Goal: Information Seeking & Learning: Learn about a topic

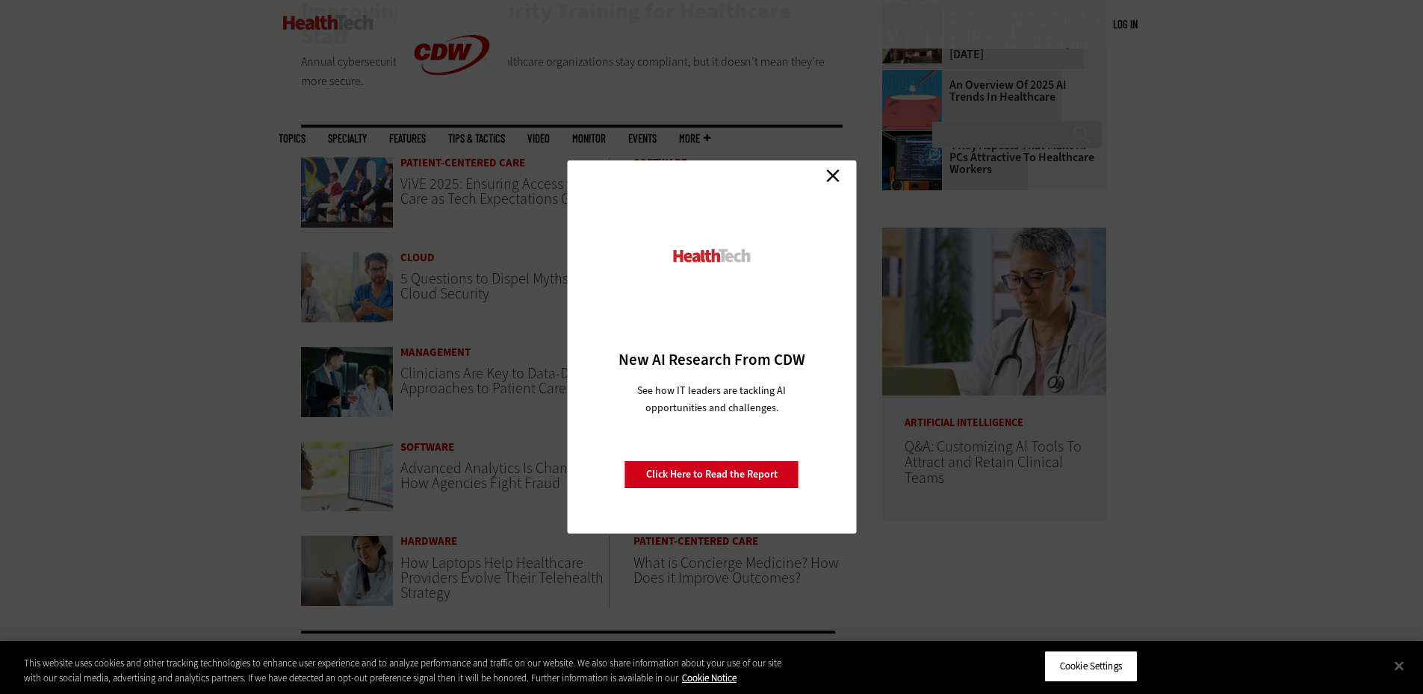
scroll to position [523, 0]
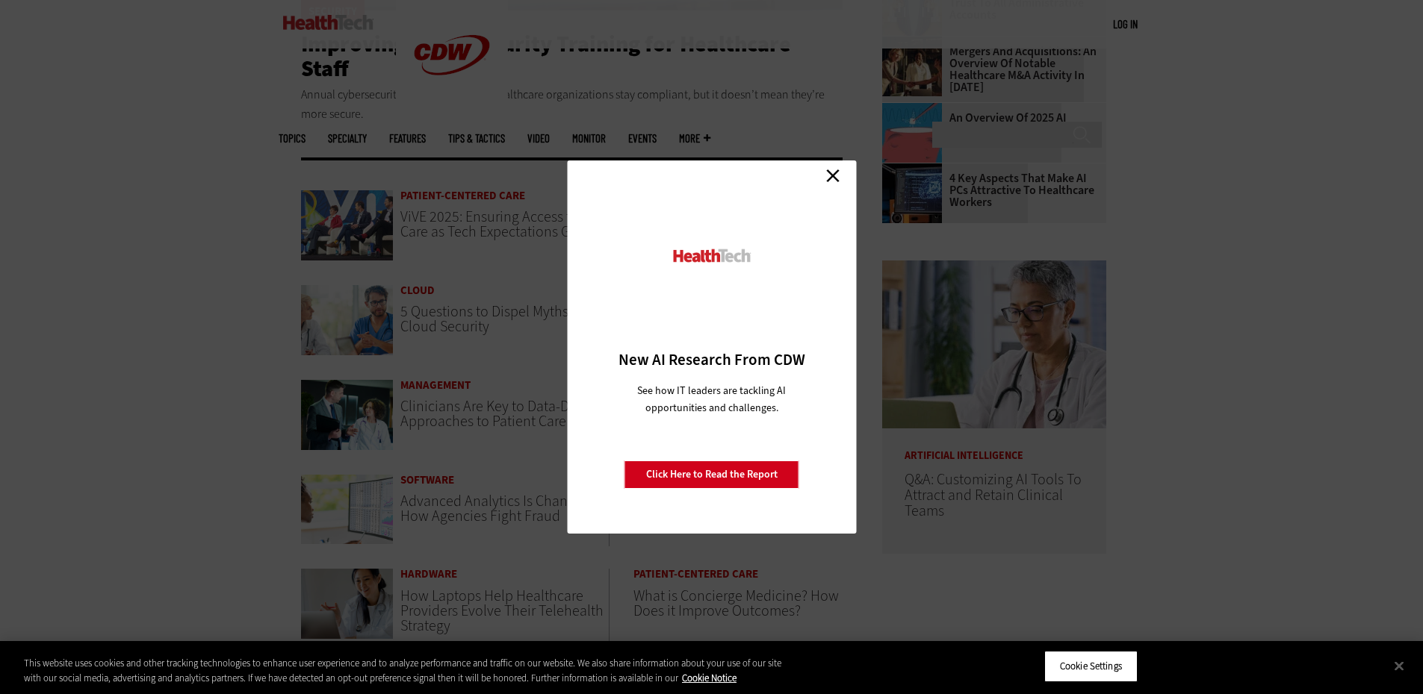
click at [850, 163] on div "Close New AI Research From CDW See how IT leaders are tackling AI opportunities…" at bounding box center [711, 347] width 289 height 373
click at [836, 173] on link "Close" at bounding box center [832, 175] width 22 height 22
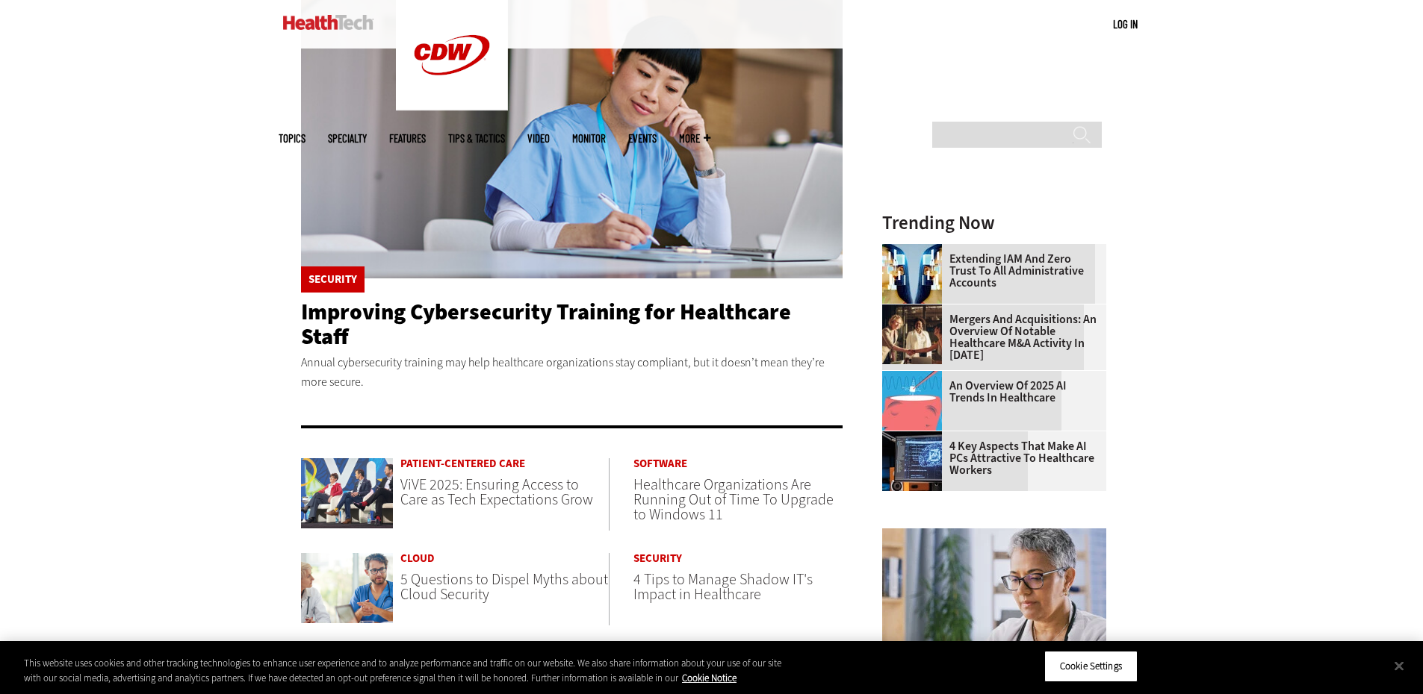
scroll to position [75, 0]
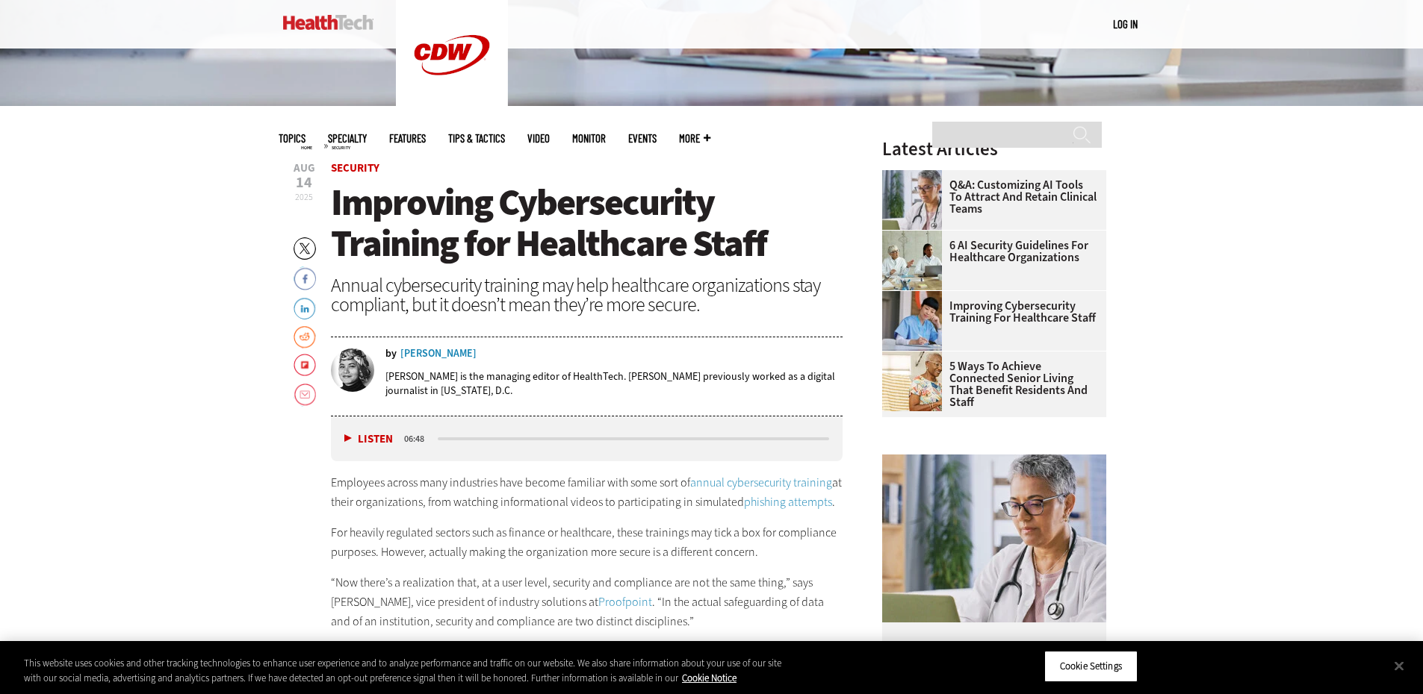
scroll to position [448, 0]
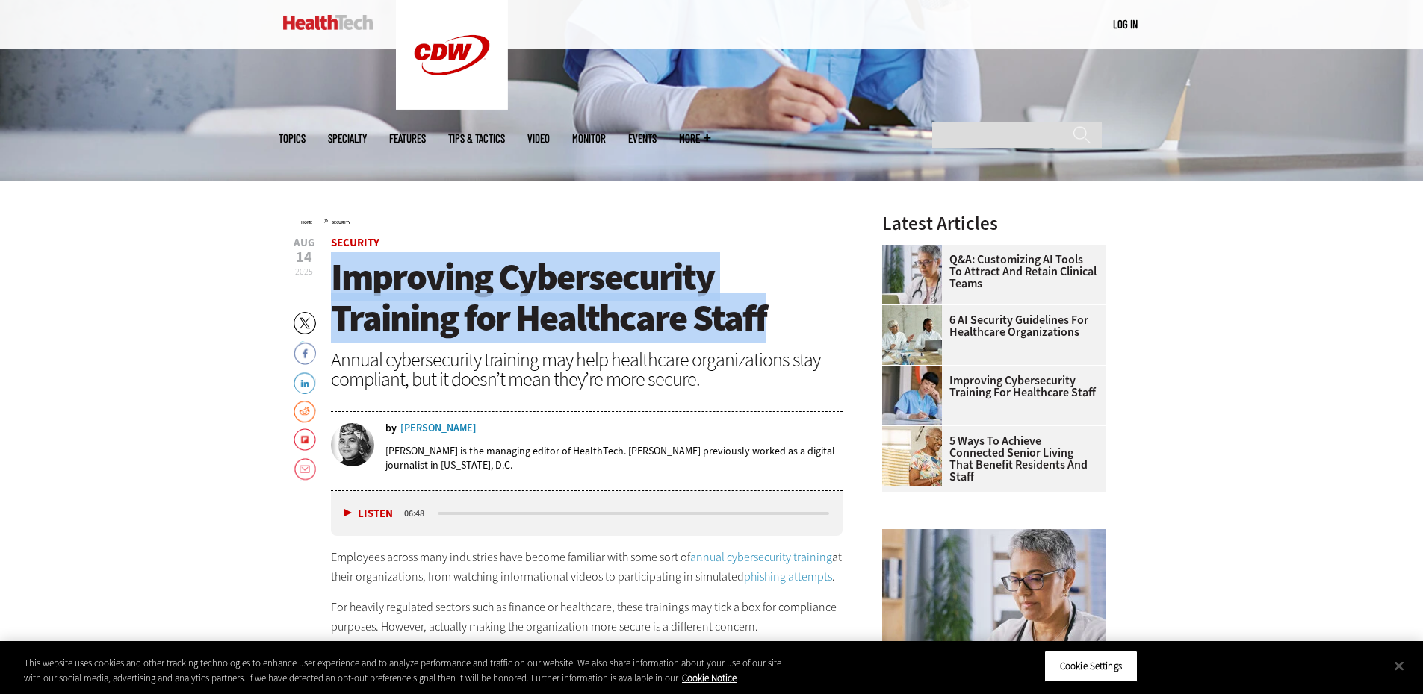
drag, startPoint x: 764, startPoint y: 312, endPoint x: 327, endPoint y: 287, distance: 437.6
copy span "Improving Cybersecurity Training for Healthcare Staff"
click at [438, 299] on span "Improving Cybersecurity Training for Healthcare Staff" at bounding box center [548, 297] width 435 height 90
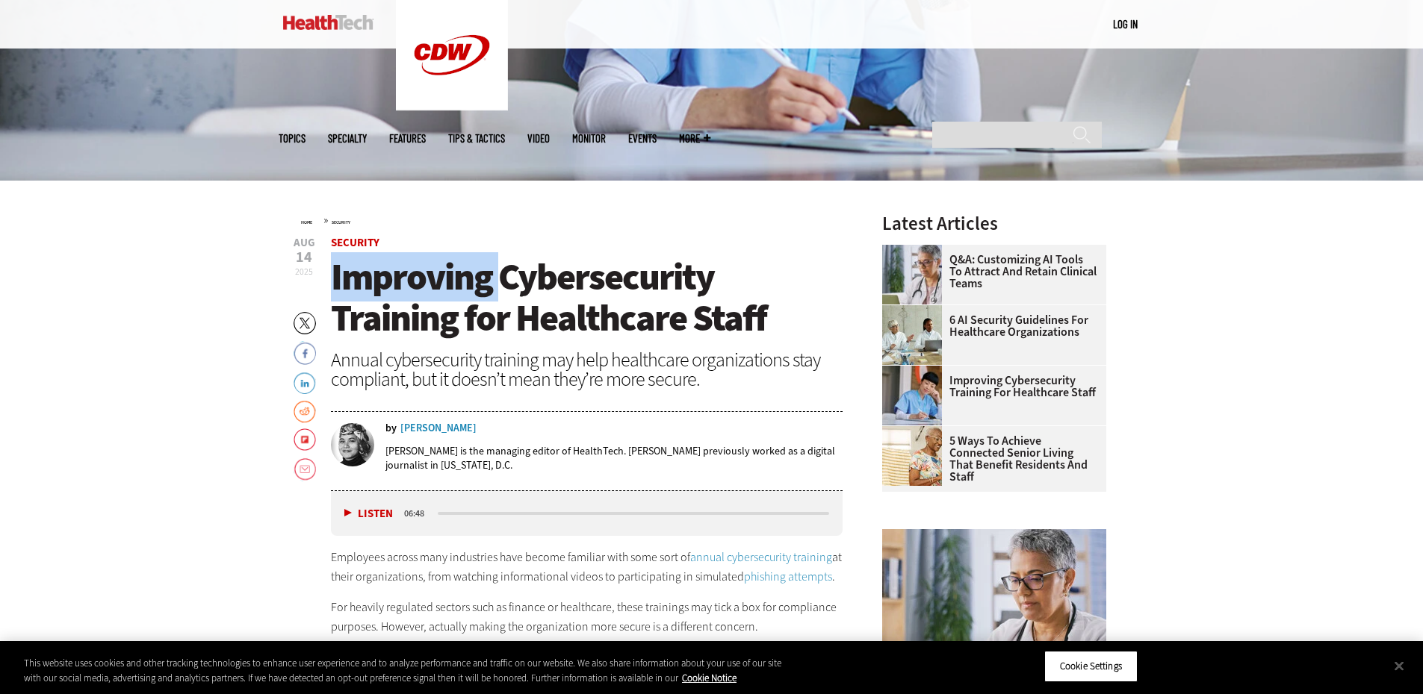
click at [438, 300] on span "Improving Cybersecurity Training for Healthcare Staff" at bounding box center [548, 297] width 435 height 90
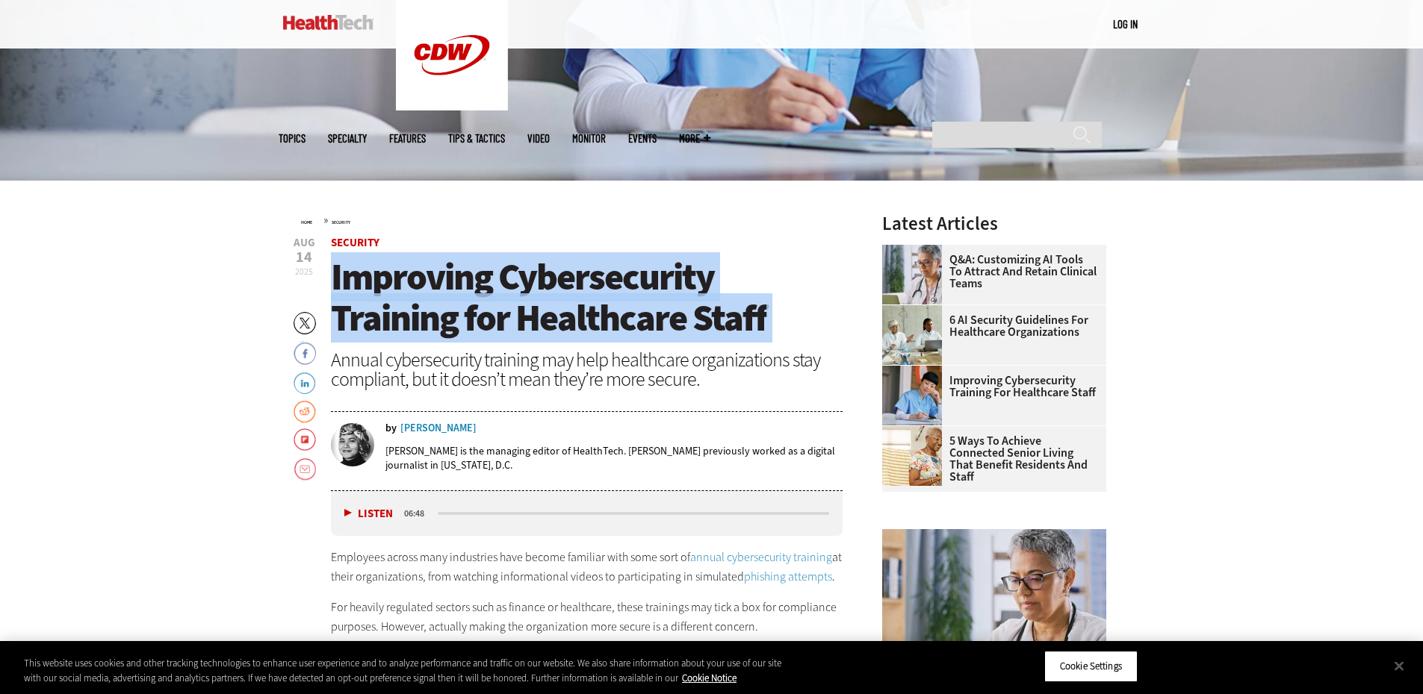
click at [438, 300] on span "Improving Cybersecurity Training for Healthcare Staff" at bounding box center [548, 297] width 435 height 90
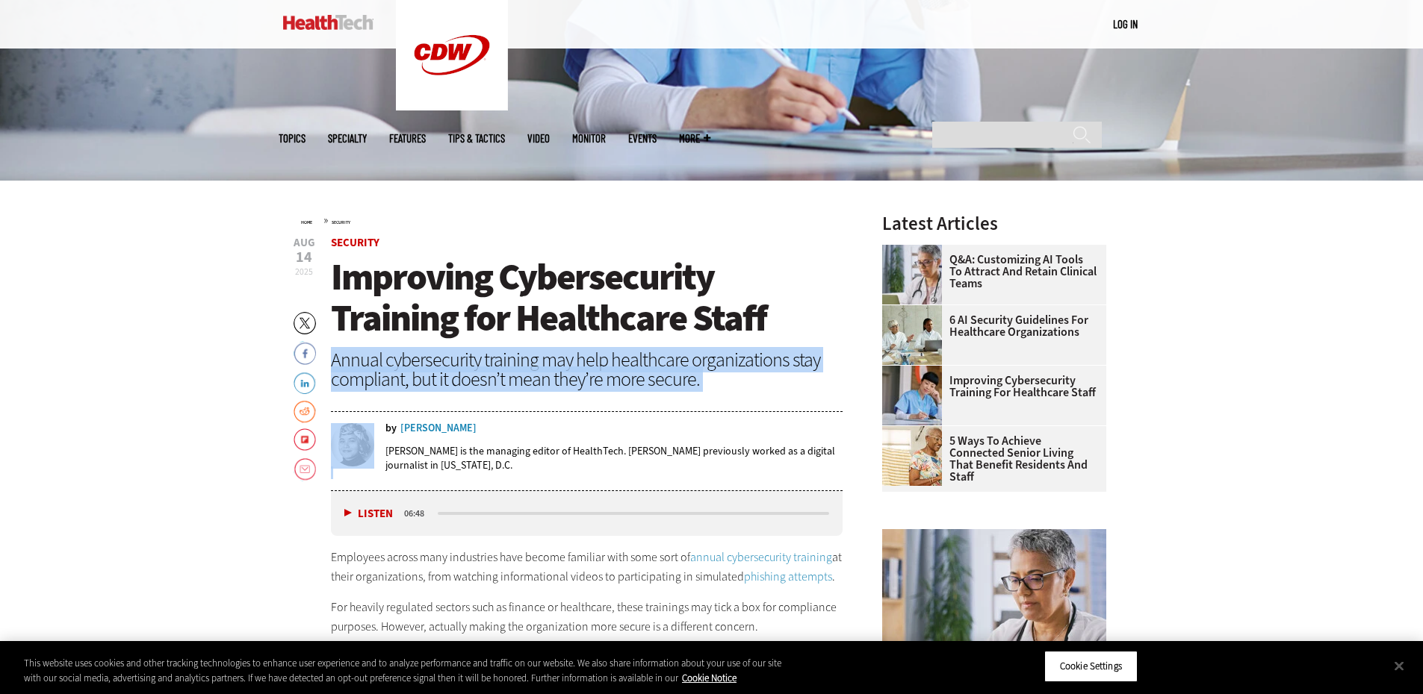
drag, startPoint x: 744, startPoint y: 394, endPoint x: 334, endPoint y: 360, distance: 411.4
click at [334, 360] on header "Aug 14 2025 Twitter Facebook LinkedIn Reddit Flipboard Email Security Improving…" at bounding box center [587, 364] width 512 height 254
click at [336, 360] on div "Annual cybersecurity training may help healthcare organizations stay compliant,…" at bounding box center [587, 369] width 512 height 39
drag, startPoint x: 329, startPoint y: 358, endPoint x: 703, endPoint y: 393, distance: 375.7
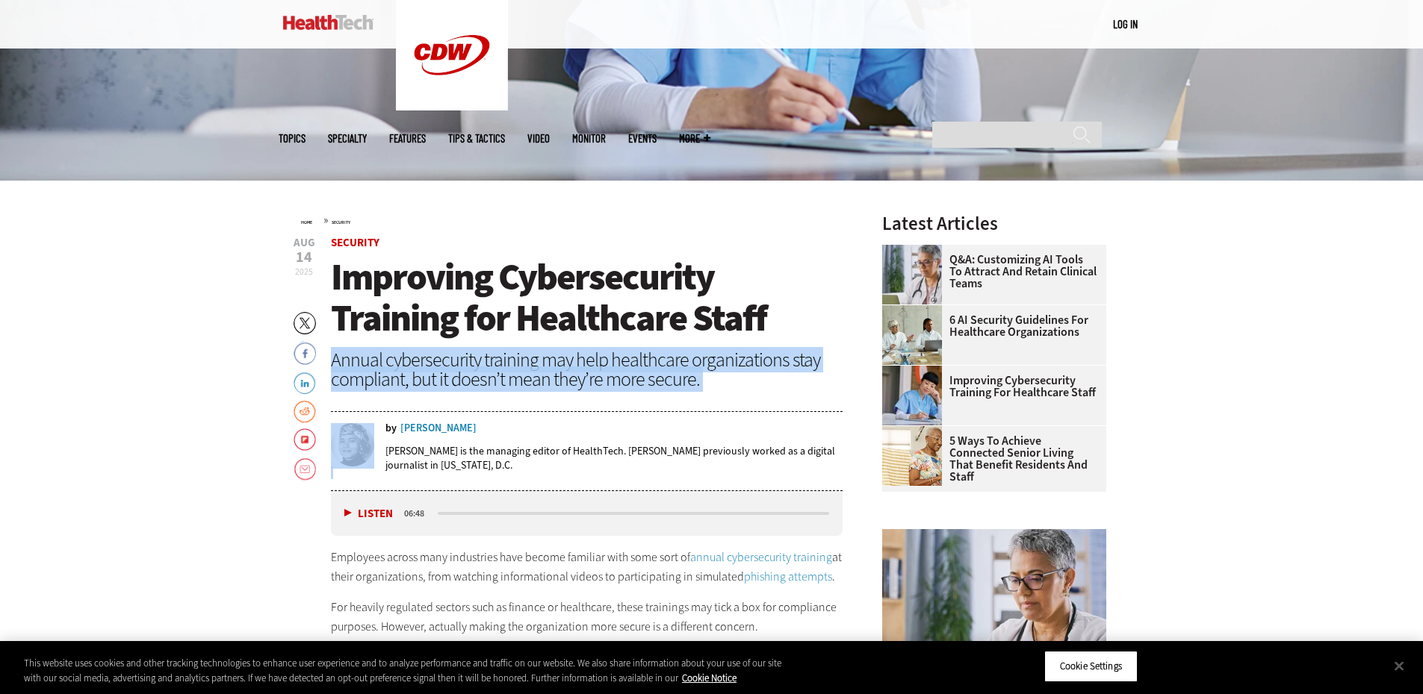
click at [623, 376] on div "Annual cybersecurity training may help healthcare organizations stay compliant,…" at bounding box center [587, 369] width 512 height 39
drag, startPoint x: 694, startPoint y: 382, endPoint x: 334, endPoint y: 363, distance: 361.2
click at [334, 363] on div "Annual cybersecurity training may help healthcare organizations stay compliant,…" at bounding box center [587, 369] width 512 height 39
copy div "Annual cybersecurity training may help healthcare organizations stay compliant,…"
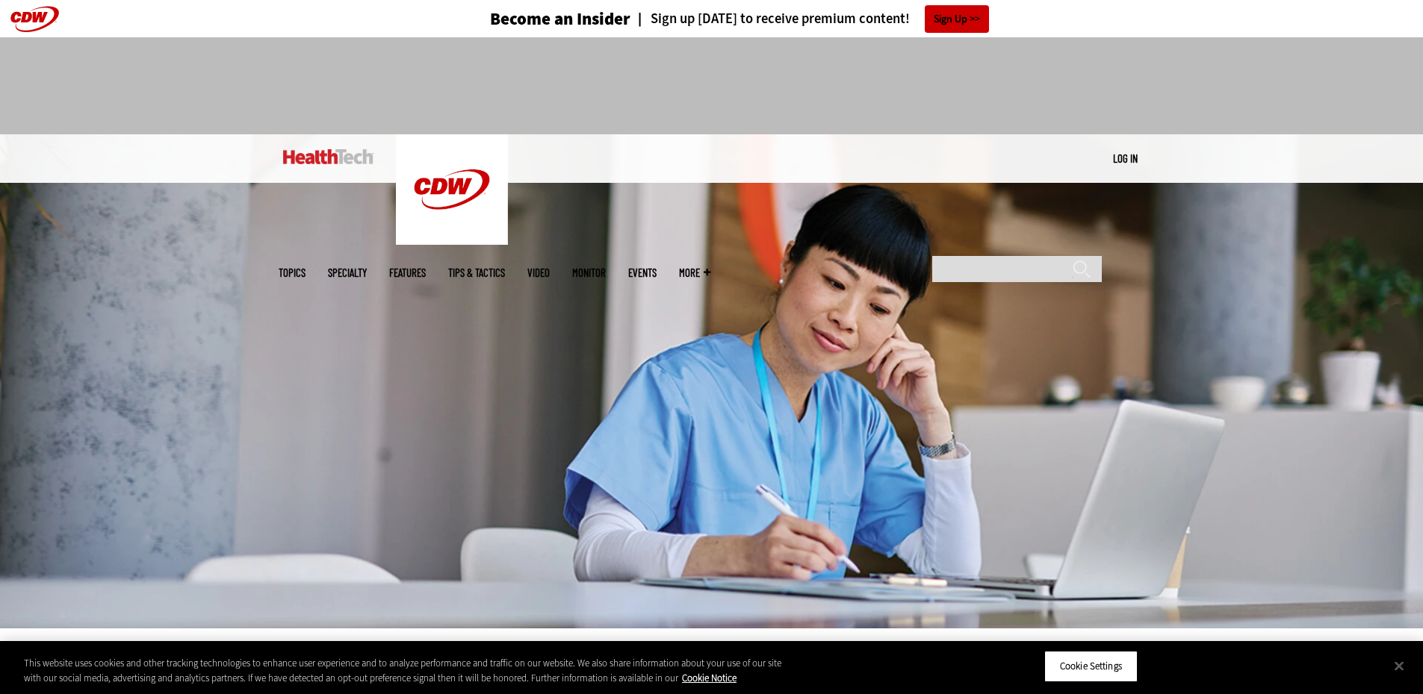
scroll to position [299, 0]
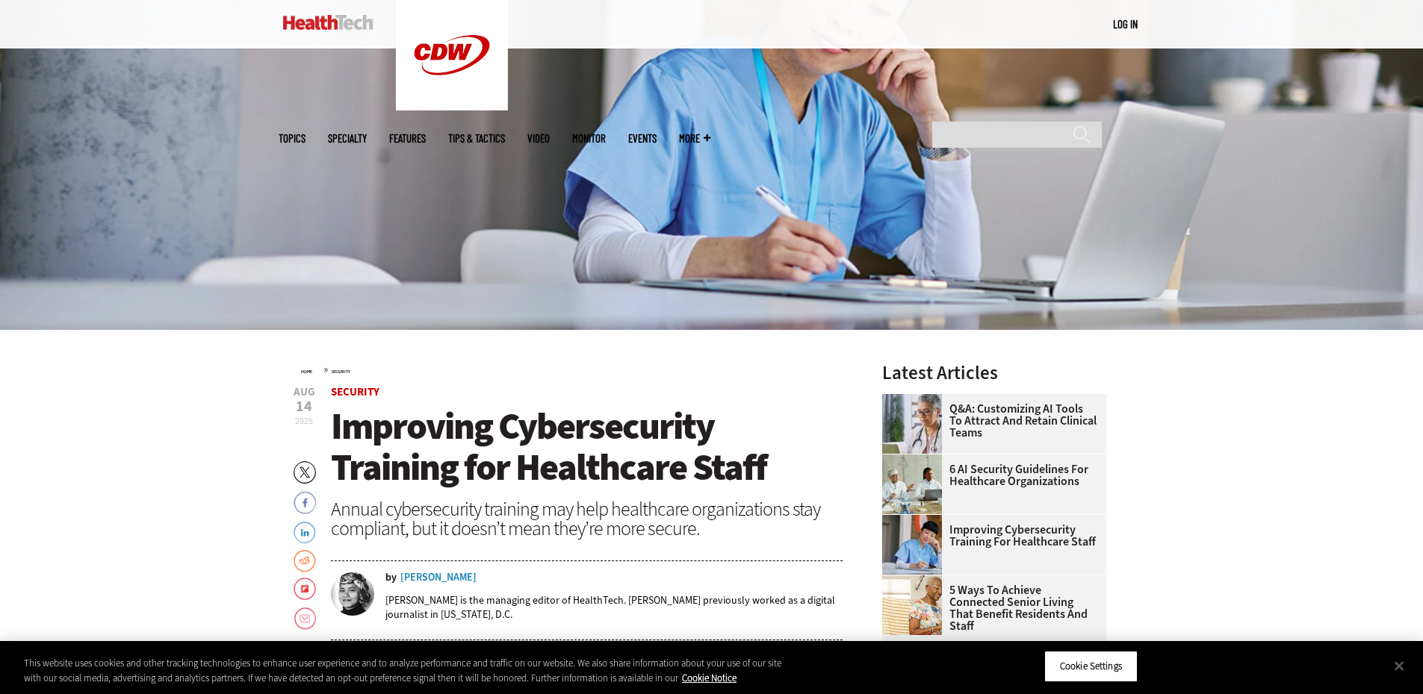
click at [627, 442] on span "Improving Cybersecurity Training for Healthcare Staff" at bounding box center [548, 447] width 435 height 90
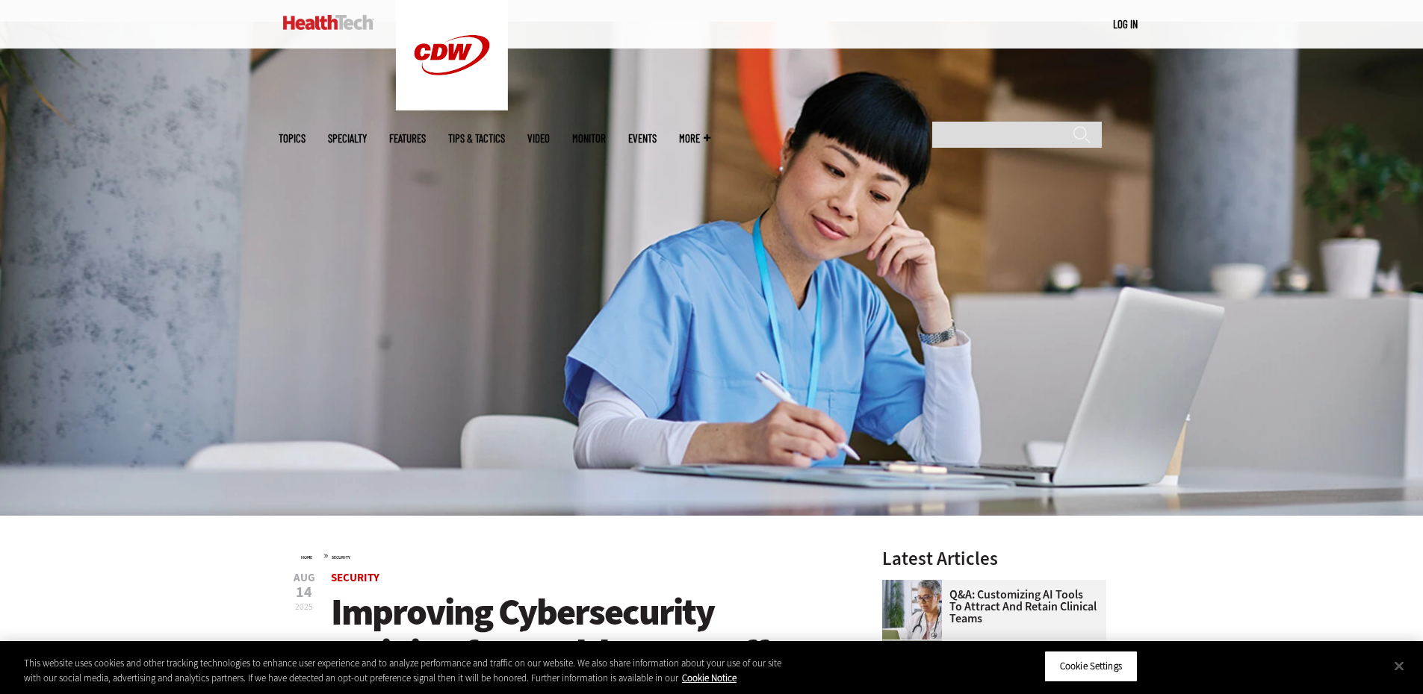
scroll to position [224, 0]
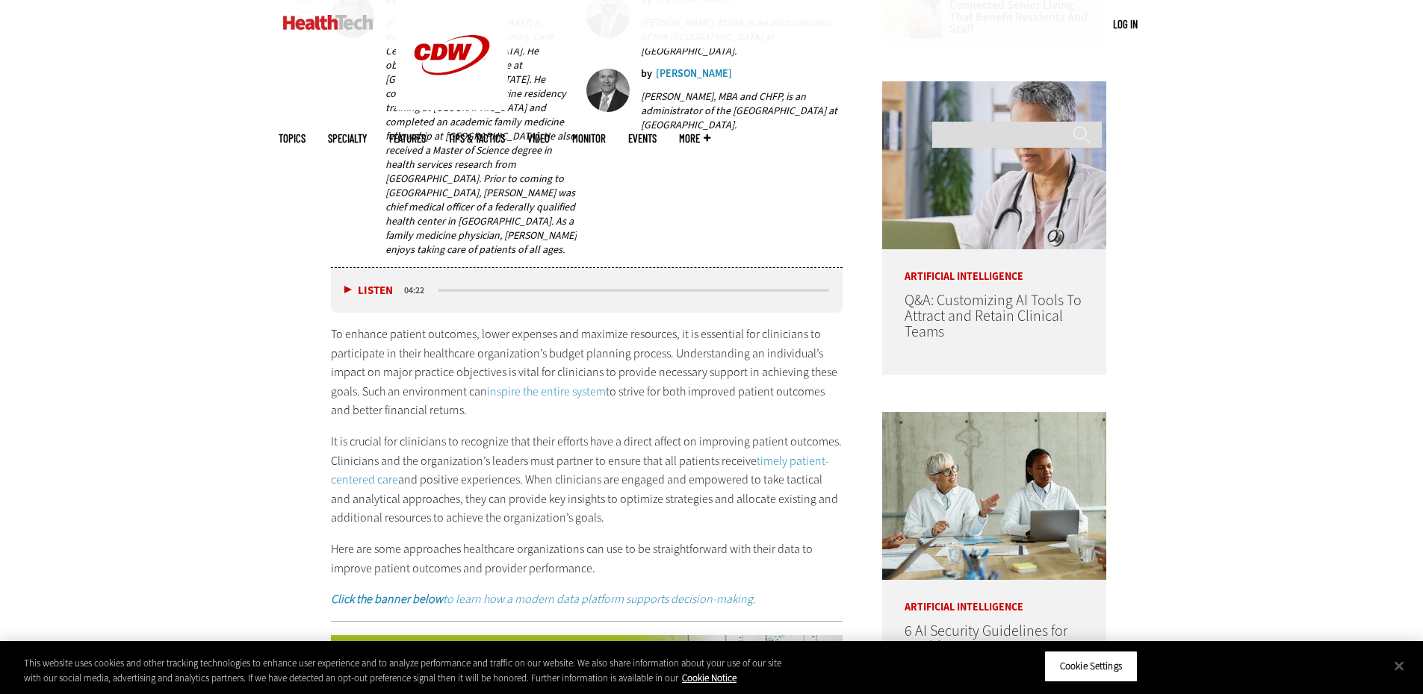
scroll to position [971, 0]
